Goal: Task Accomplishment & Management: Use online tool/utility

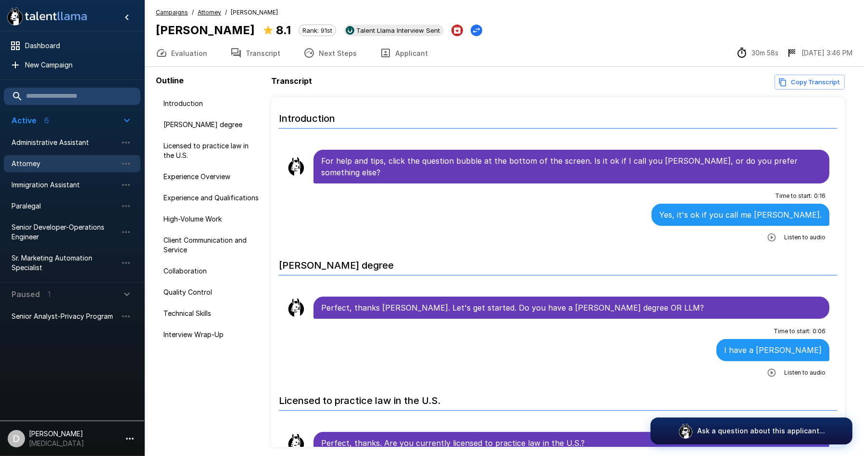
click at [42, 164] on span "Attorney" at bounding box center [65, 164] width 106 height 10
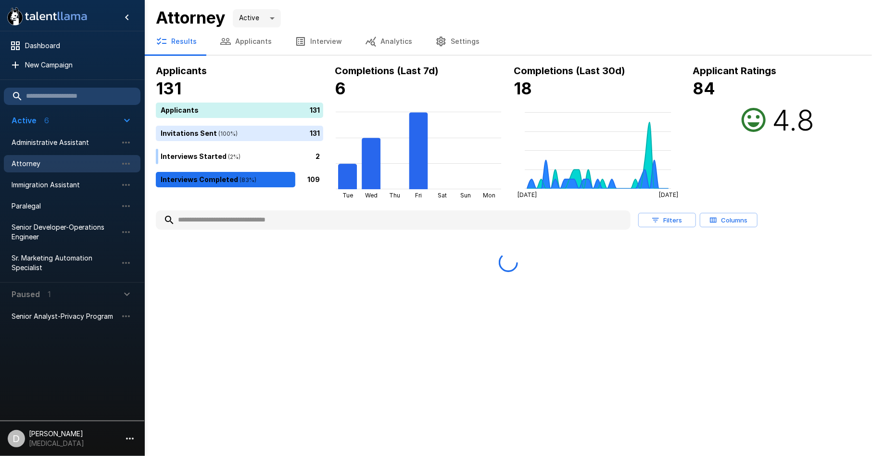
click at [246, 219] on input "text" at bounding box center [393, 219] width 475 height 17
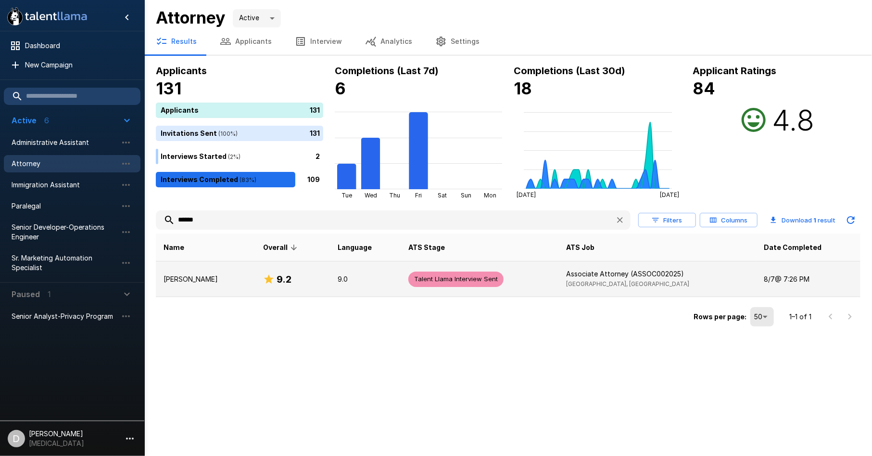
type input "******"
click at [222, 285] on td "[PERSON_NAME]" at bounding box center [206, 279] width 100 height 36
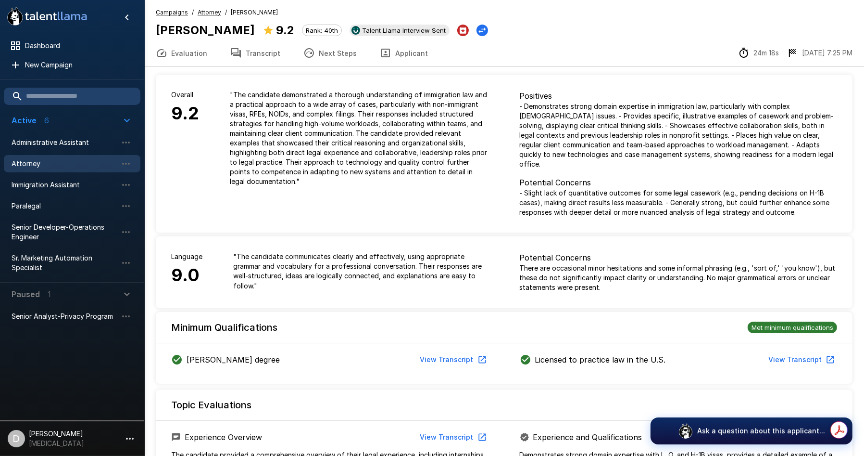
click at [234, 49] on icon "button" at bounding box center [236, 53] width 10 height 10
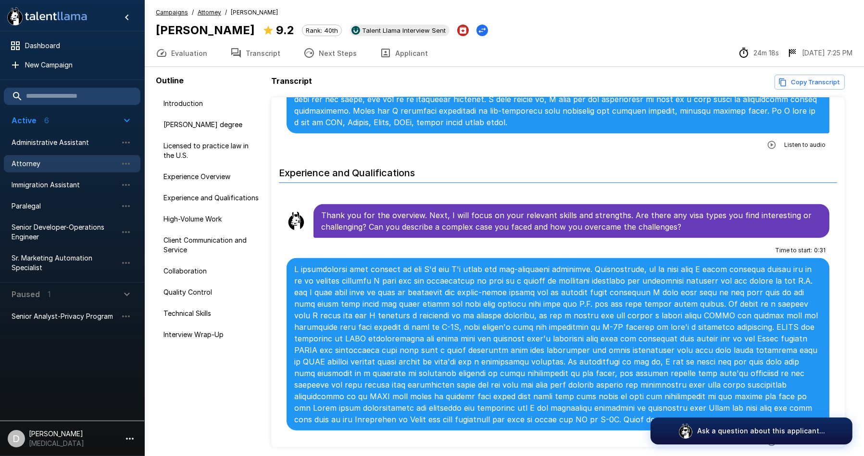
scroll to position [695, 0]
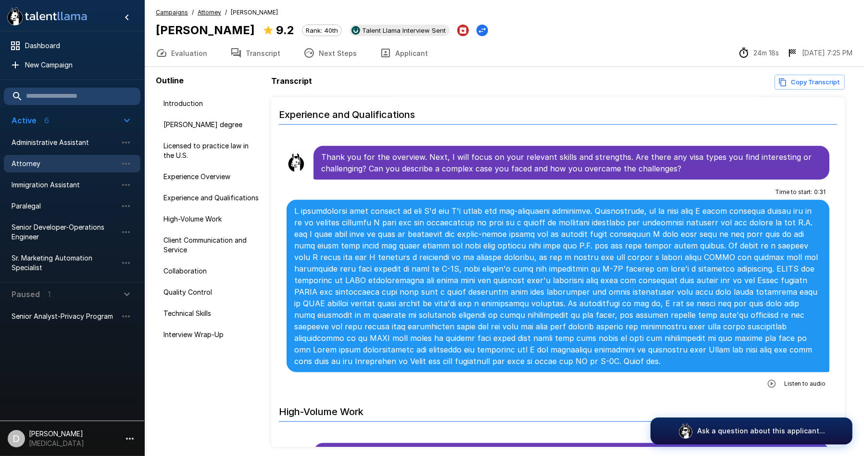
click at [691, 184] on div "Time to start : 0 : 31 Listen to audio" at bounding box center [558, 287] width 543 height 207
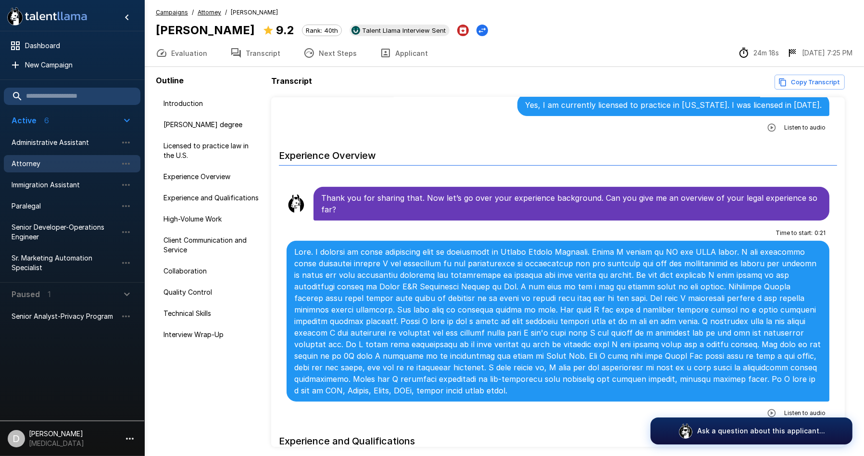
scroll to position [374, 0]
